Goal: Communication & Community: Answer question/provide support

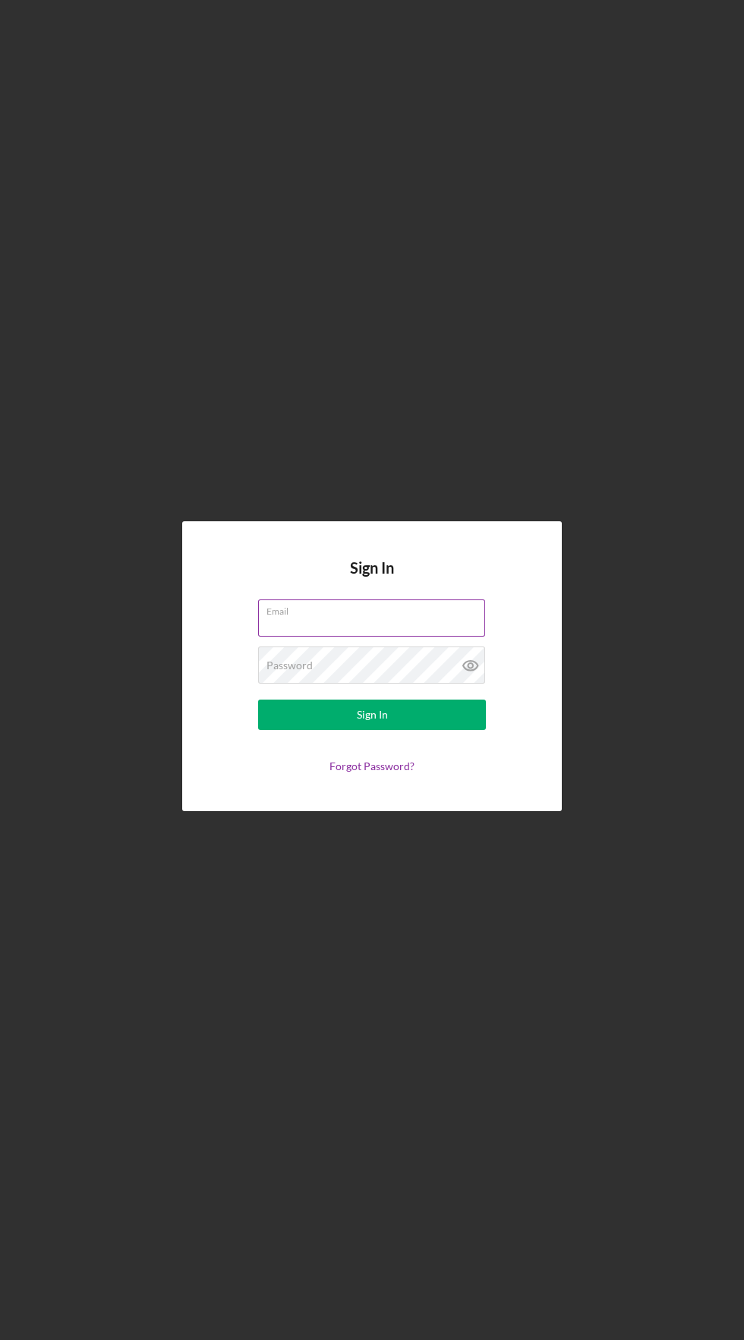
click at [411, 637] on div "Email" at bounding box center [372, 619] width 228 height 38
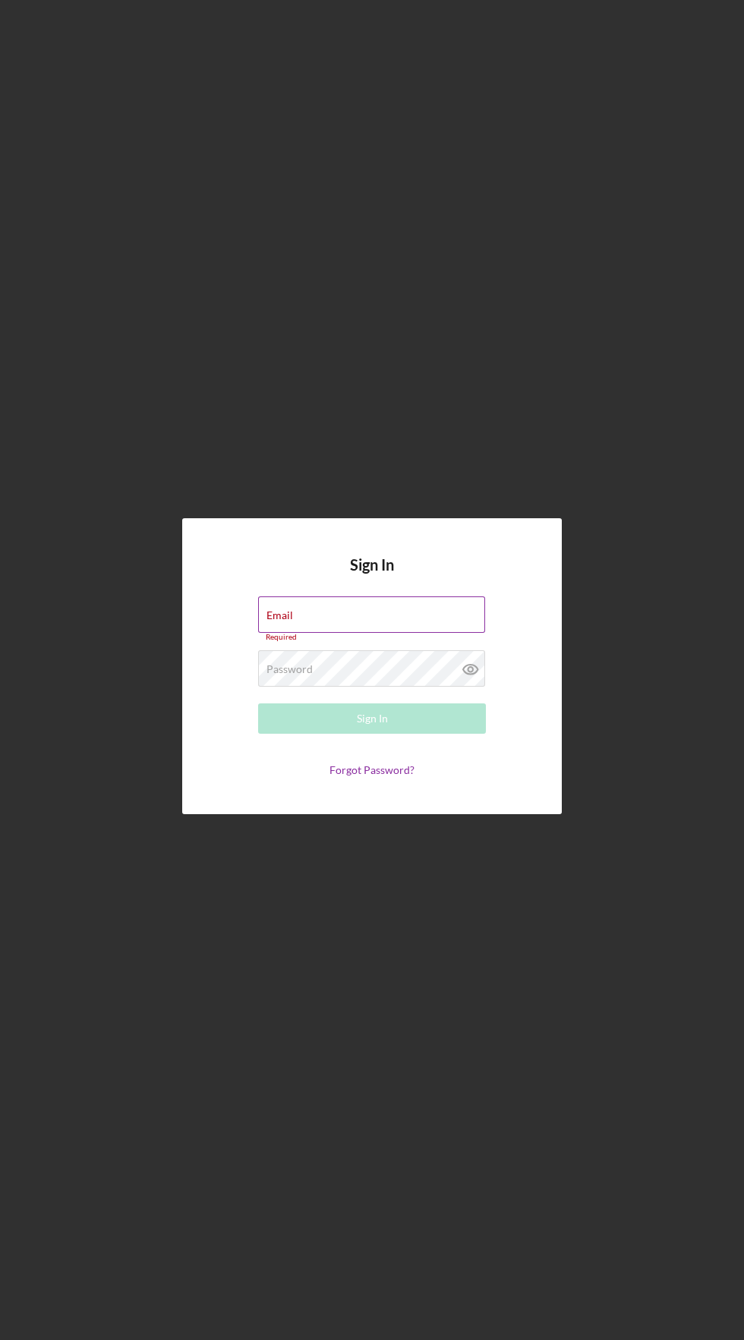
click at [420, 642] on div "Email Required" at bounding box center [372, 619] width 228 height 46
type input "[EMAIL_ADDRESS][DOMAIN_NAME]"
click at [258, 703] on button "Sign In" at bounding box center [372, 718] width 228 height 30
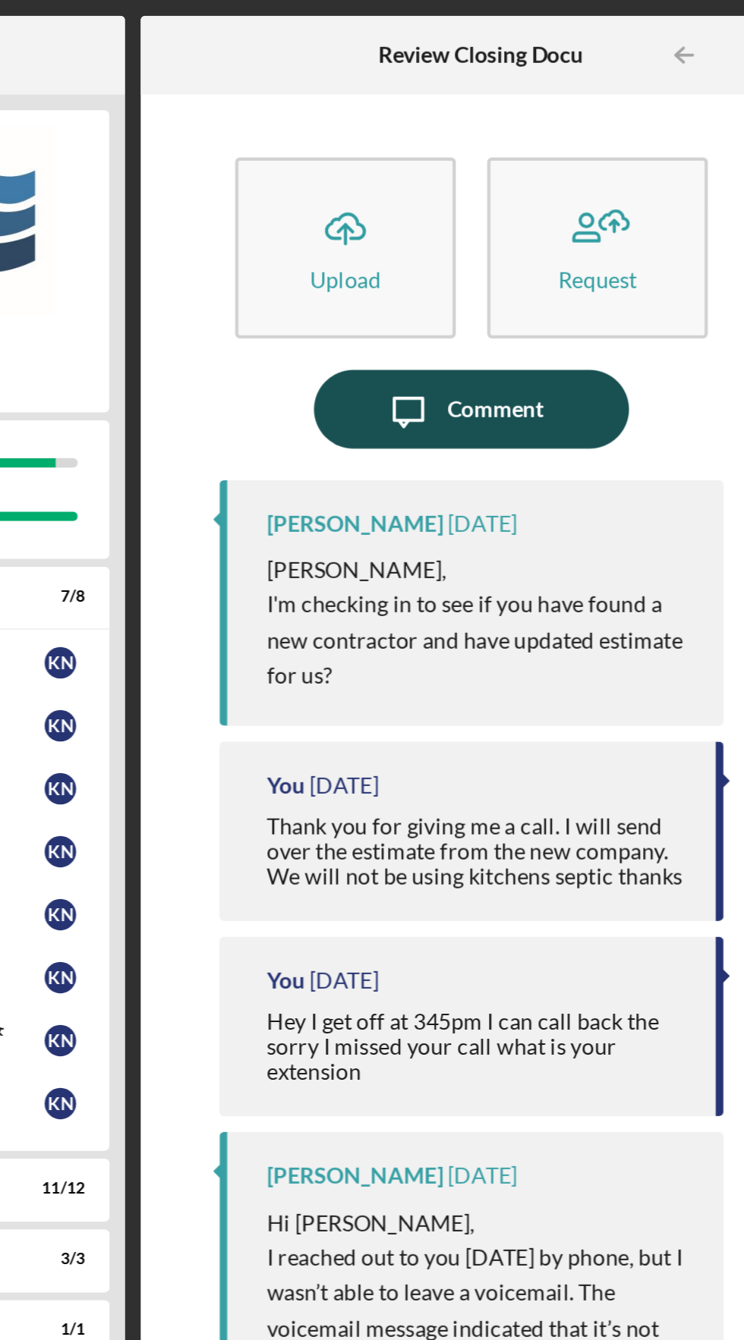
click at [578, 199] on div "Comment" at bounding box center [588, 197] width 46 height 38
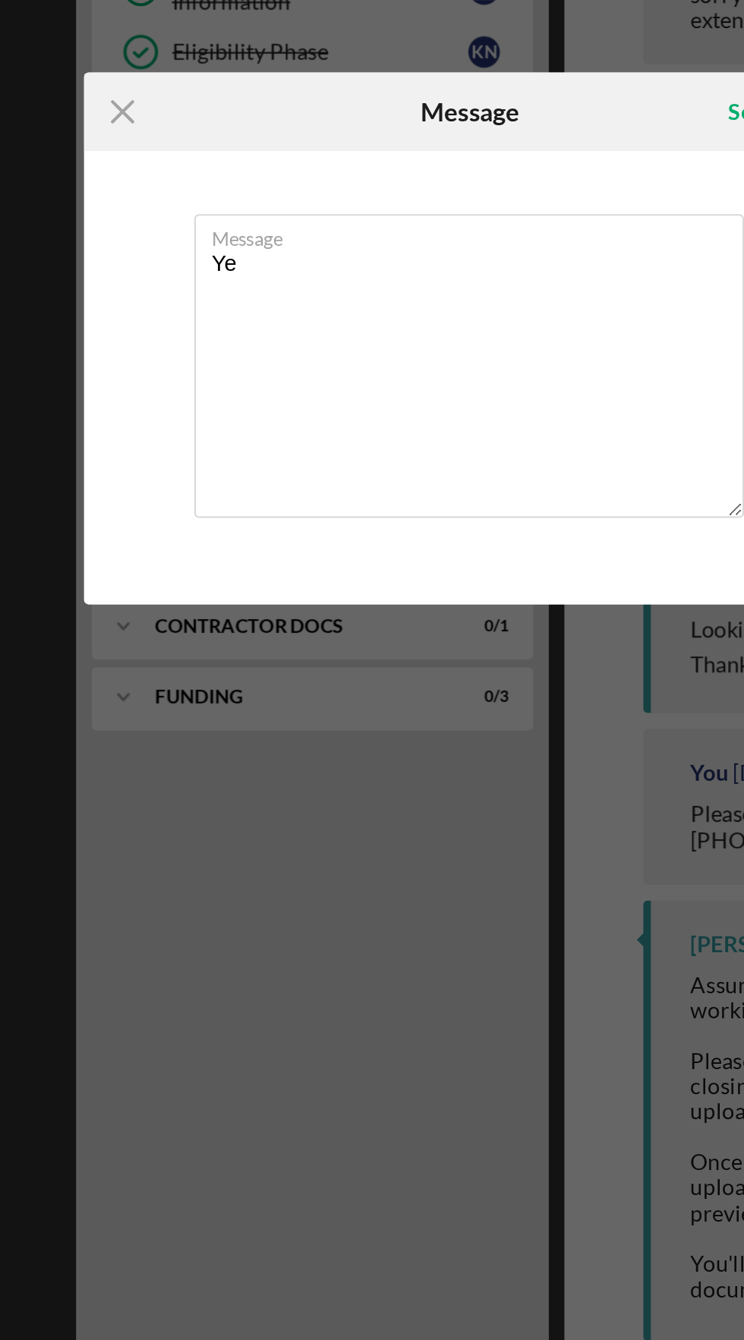
type textarea "Y"
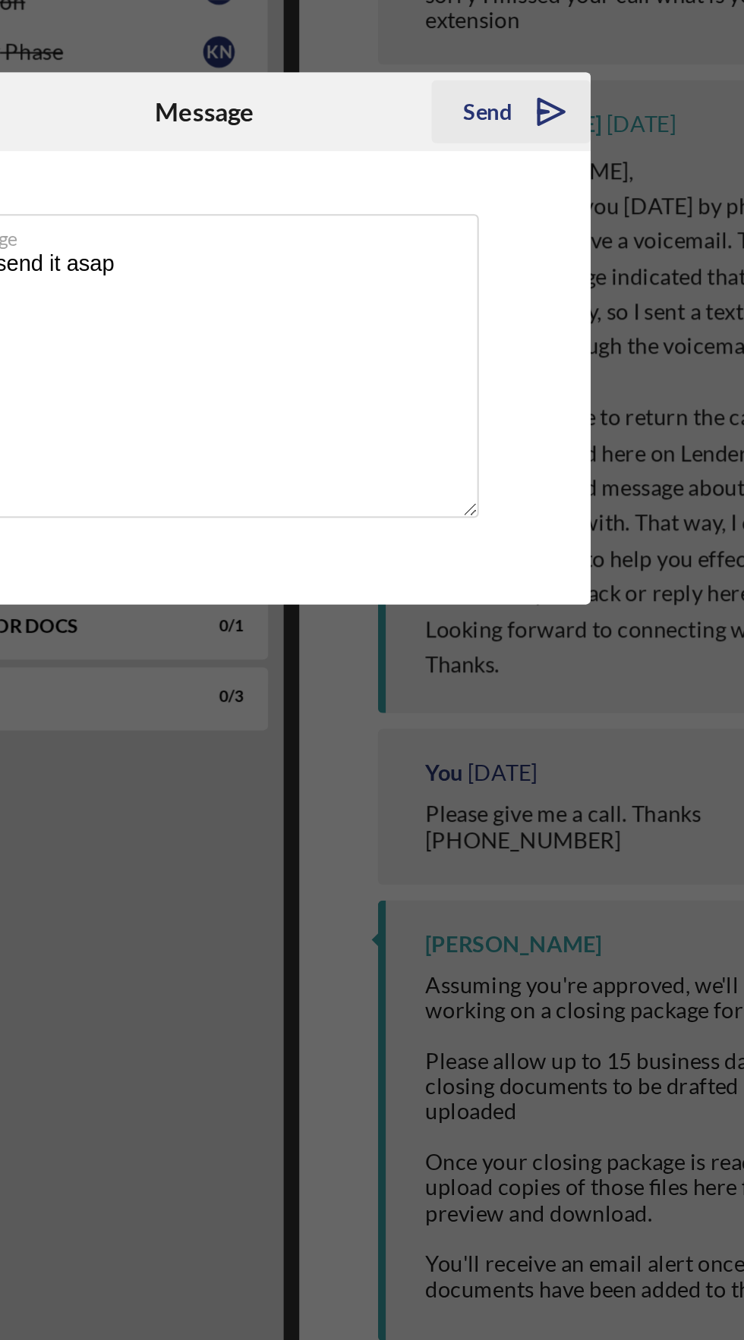
type textarea "I will send it asap"
click at [515, 559] on div "Send" at bounding box center [508, 561] width 24 height 30
